Goal: Find specific page/section: Find specific page/section

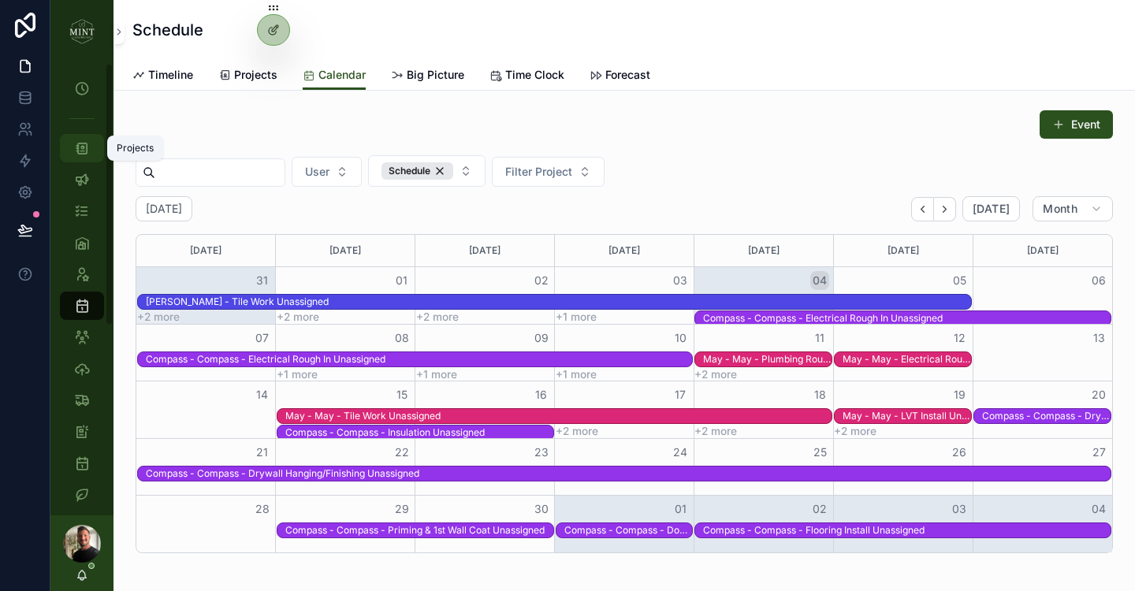
click at [86, 153] on icon "scrollable content" at bounding box center [82, 148] width 16 height 16
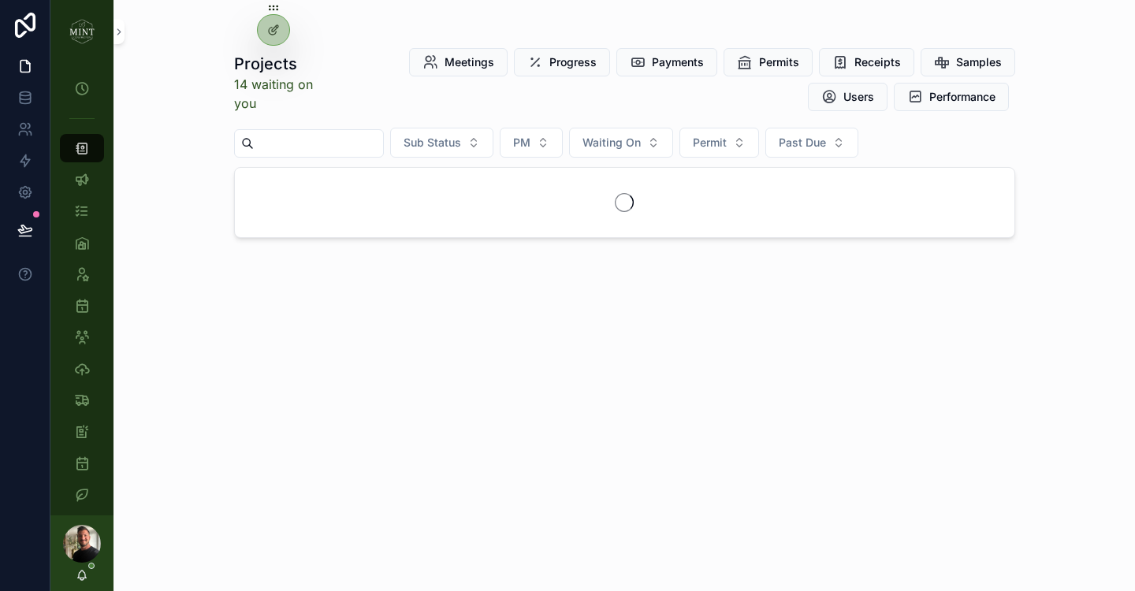
click at [330, 147] on input "scrollable content" at bounding box center [318, 143] width 129 height 22
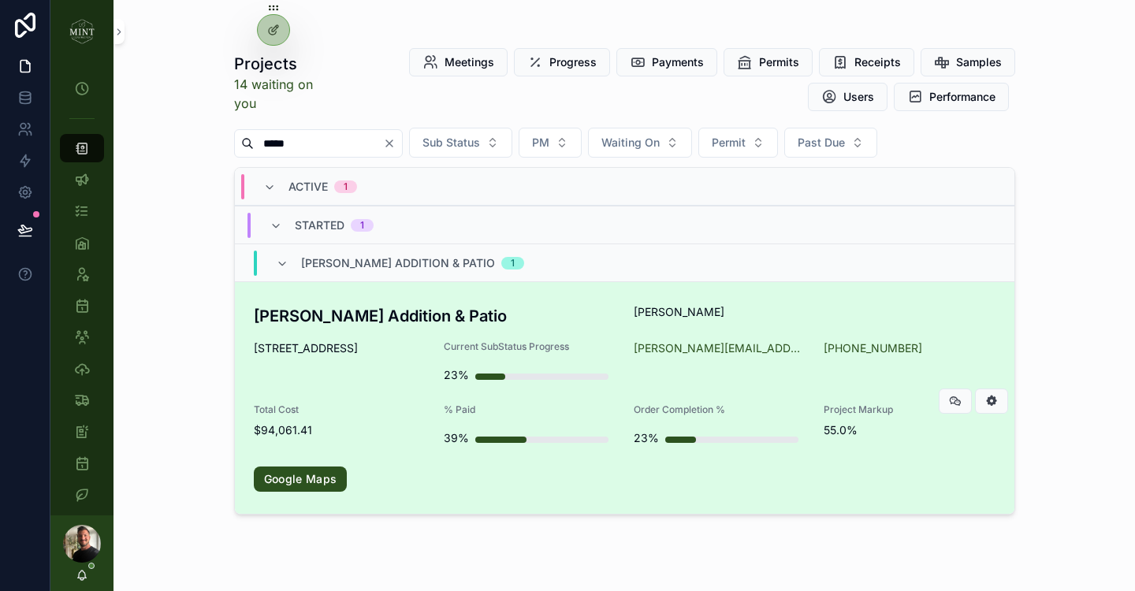
type input "*****"
click at [344, 333] on div "[PERSON_NAME] Addition & [PERSON_NAME] [STREET_ADDRESS] Current SubStatus Progr…" at bounding box center [625, 398] width 742 height 188
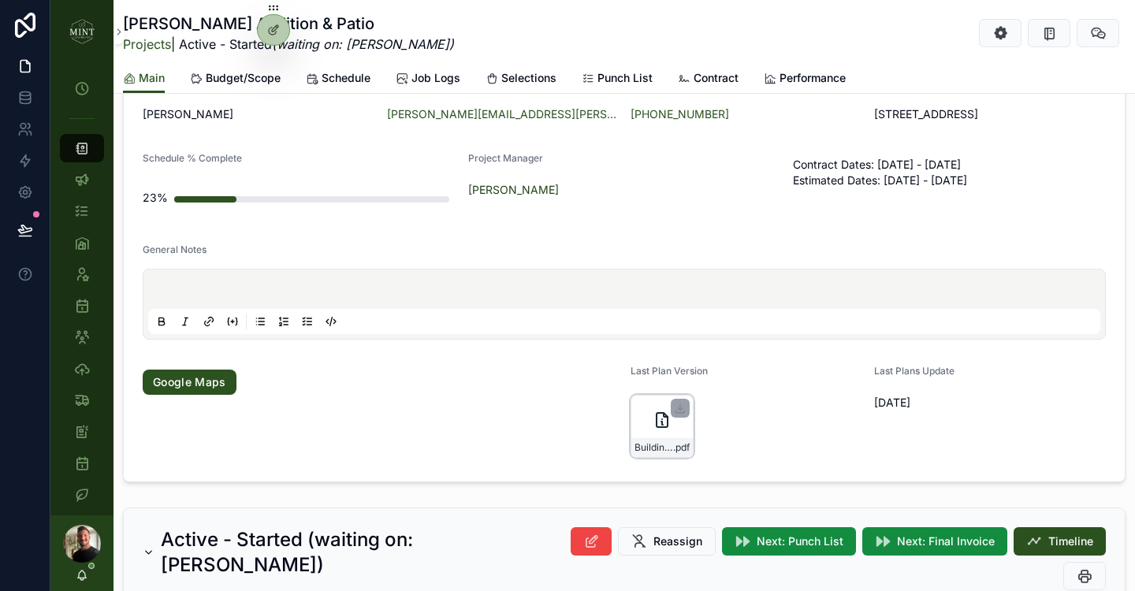
scroll to position [129, 0]
click at [664, 426] on icon "scrollable content" at bounding box center [662, 420] width 19 height 19
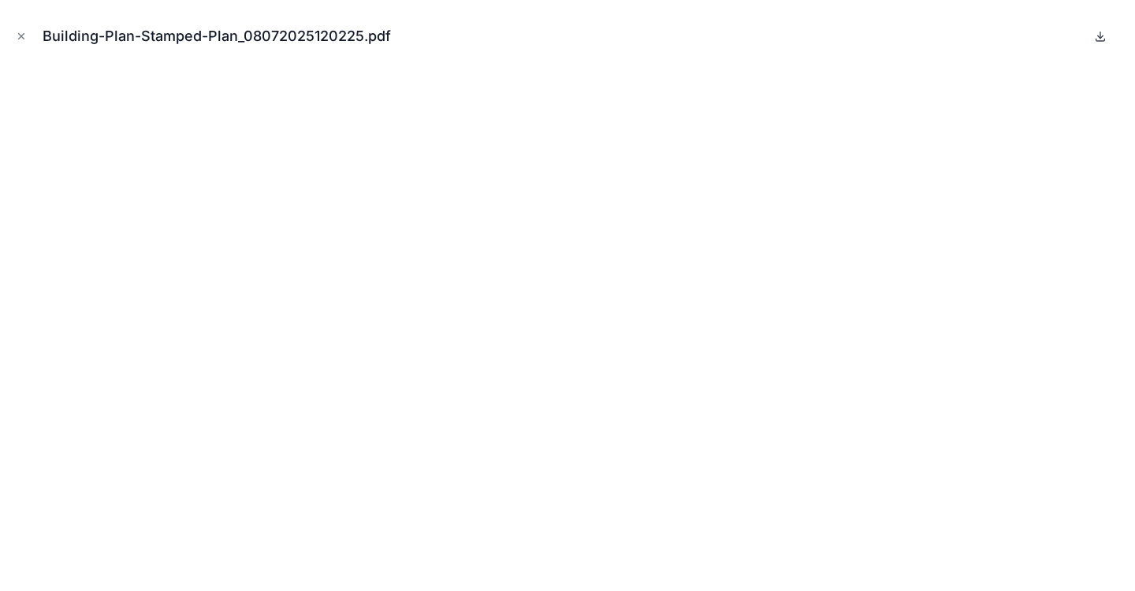
click at [1096, 37] on icon at bounding box center [1100, 36] width 13 height 13
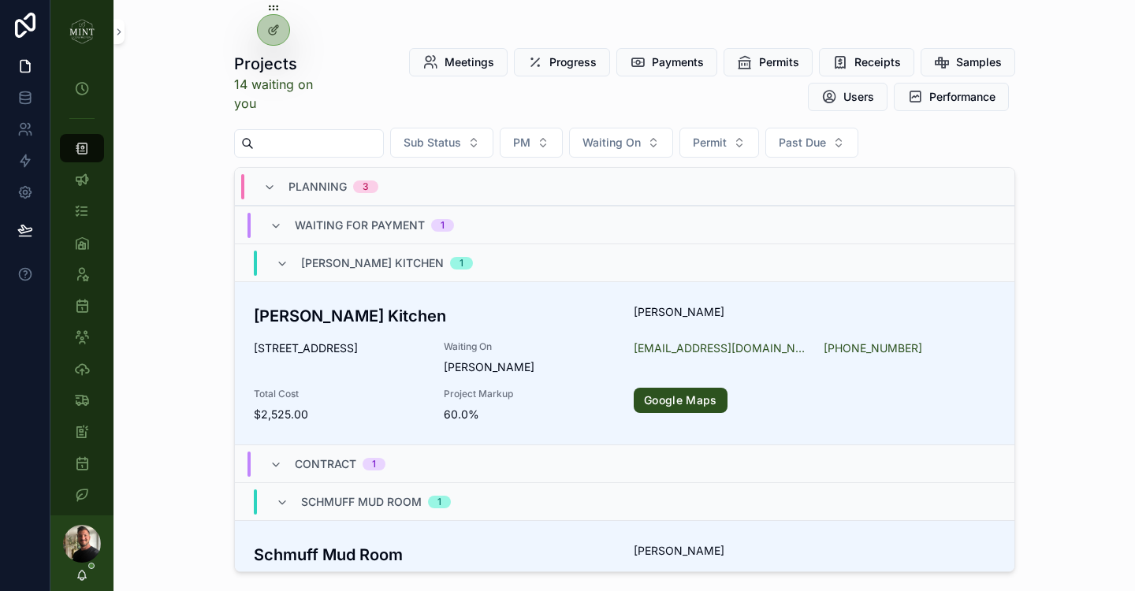
scroll to position [524, 0]
